Goal: Task Accomplishment & Management: Manage account settings

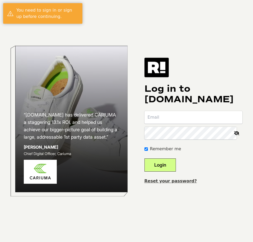
type input "[PERSON_NAME][EMAIL_ADDRESS][PERSON_NAME][DOMAIN_NAME]"
click at [166, 163] on button "Login" at bounding box center [159, 164] width 31 height 13
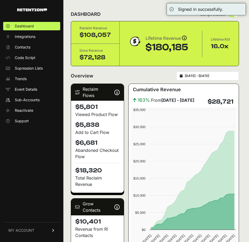
click at [210, 76] on input "2025-07-19 - 2025-08-18" at bounding box center [210, 76] width 51 height 4
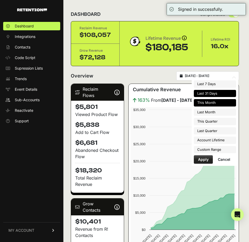
click at [207, 106] on li "This Month" at bounding box center [215, 102] width 42 height 7
type input "2025-08-01 - 2025-08-31"
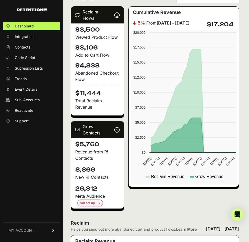
scroll to position [79, 0]
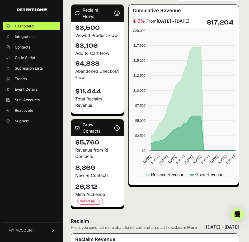
click at [42, 229] on link "MY ACCOUNT" at bounding box center [31, 230] width 57 height 16
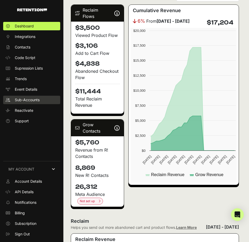
click at [15, 97] on link "Sub-Accounts" at bounding box center [31, 100] width 57 height 8
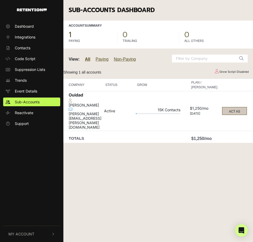
click at [232, 107] on button "ACT AS" at bounding box center [234, 111] width 25 height 8
